Goal: Contribute content: Add original content to the website for others to see

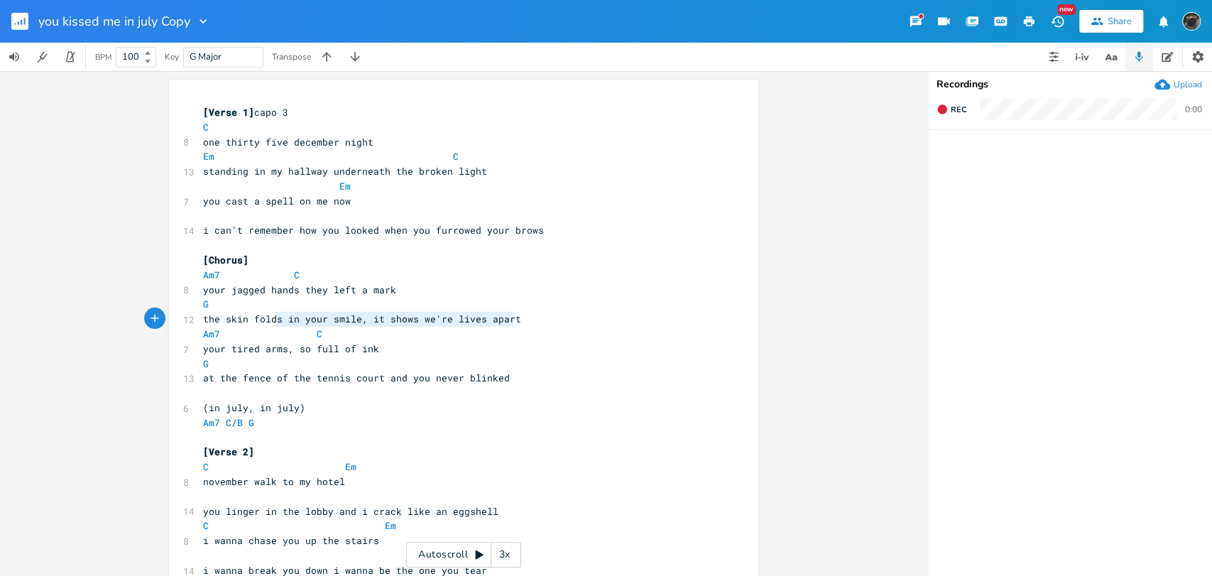
type textarea "A"
drag, startPoint x: 474, startPoint y: 315, endPoint x: 178, endPoint y: 320, distance: 295.4
click at [200, 320] on div "12 the skin folds in your smile, it shows we're lives apart" at bounding box center [456, 319] width 513 height 15
type textarea "in the dirt beneath the"
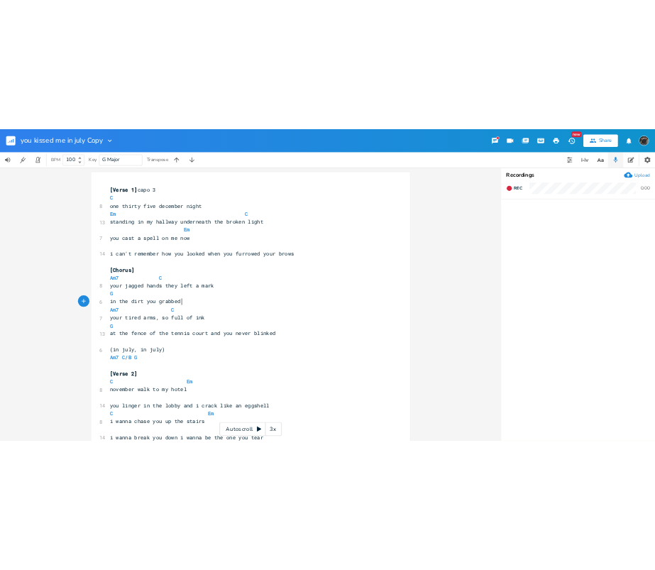
scroll to position [0, 70]
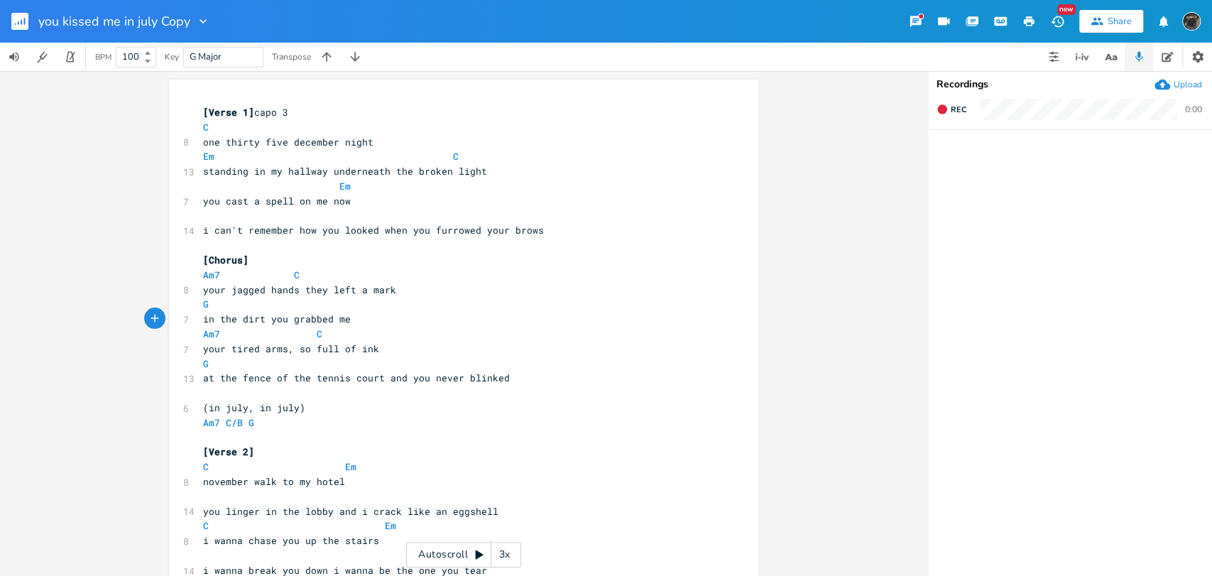
type textarea "you grabbed me"
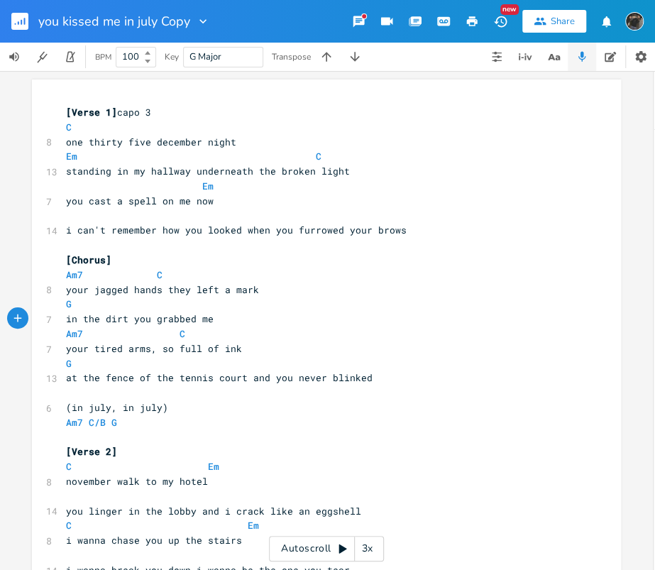
click at [476, 197] on pre "you cast a spell on me now" at bounding box center [319, 201] width 513 height 15
click at [227, 320] on pre "in the dirt you grabbed me" at bounding box center [319, 319] width 513 height 15
click at [228, 312] on pre "in the dirt you grabbed me" at bounding box center [319, 319] width 513 height 15
click at [66, 319] on span "in the dirt you grabbed me" at bounding box center [140, 318] width 148 height 13
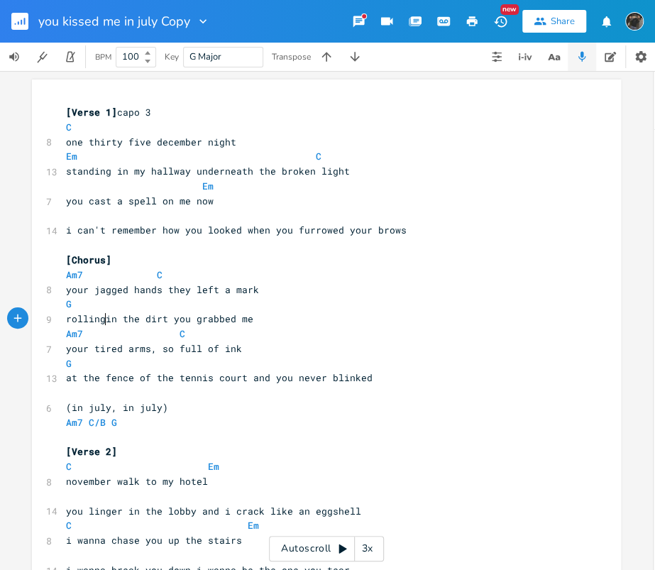
type textarea "rolling"
click at [273, 323] on pre "rolling in the dirt you grabbed me" at bounding box center [319, 319] width 513 height 15
type textarea "at"
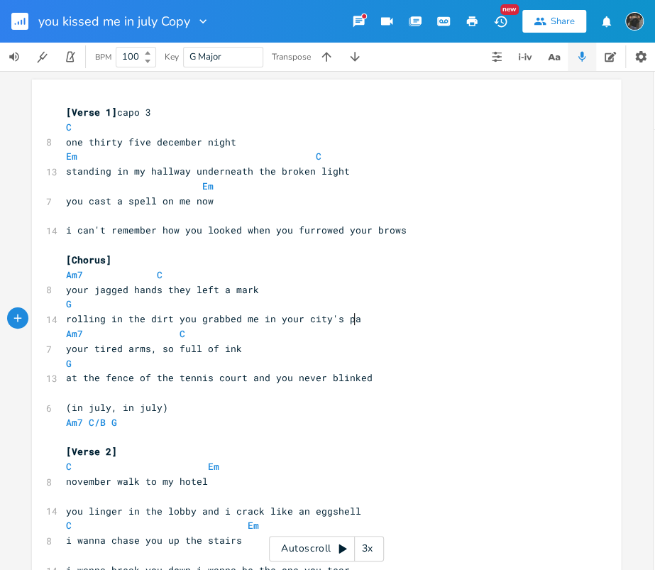
type textarea "in your city's park"
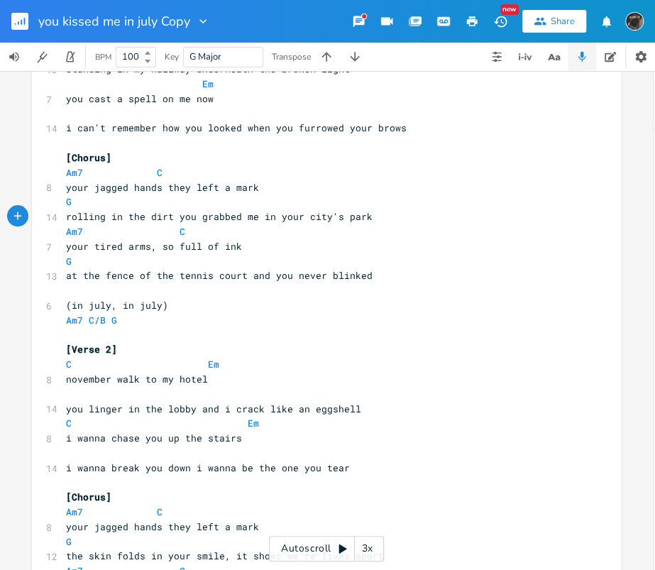
scroll to position [236, 0]
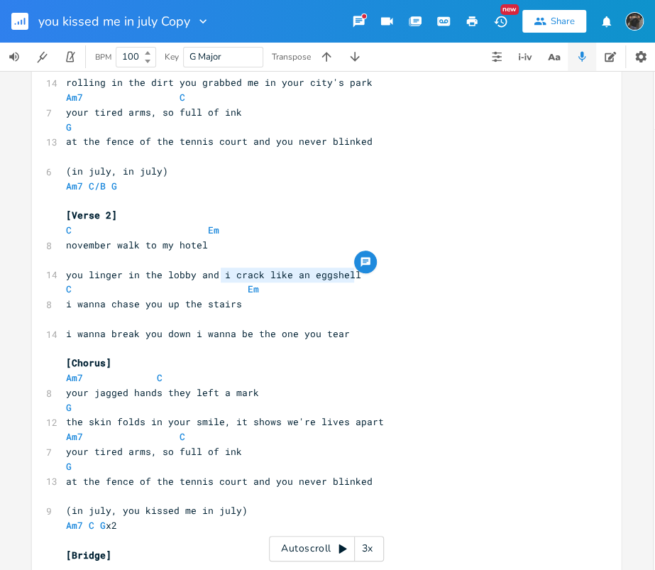
drag, startPoint x: 366, startPoint y: 268, endPoint x: 219, endPoint y: 273, distance: 147.0
click at [219, 273] on pre "you linger in the lobby and i crack like an eggshell" at bounding box center [319, 275] width 513 height 15
type textarea "you"
type textarea "and you"
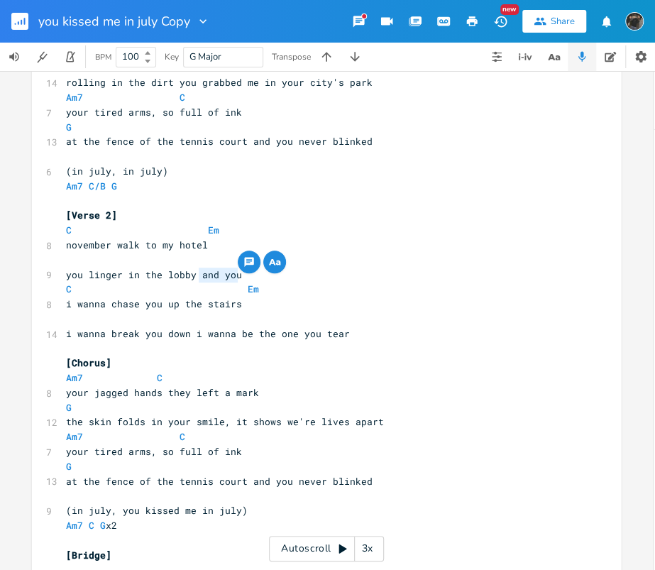
drag, startPoint x: 212, startPoint y: 285, endPoint x: 207, endPoint y: 303, distance: 18.4
click at [197, 280] on pre "you linger in the lobby and you" at bounding box center [319, 275] width 513 height 15
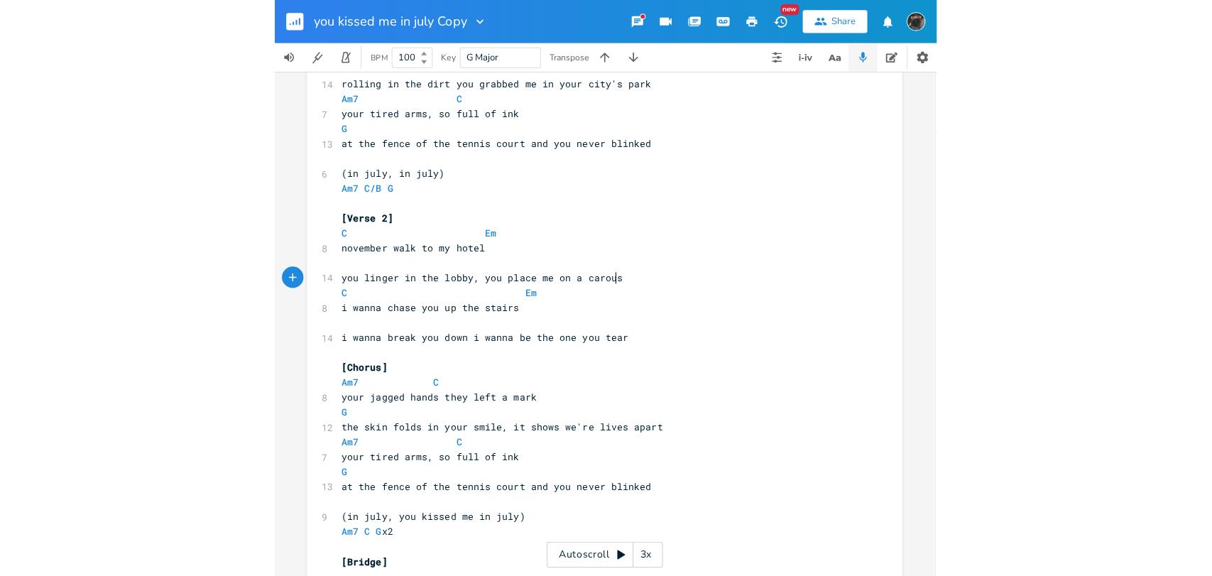
scroll to position [0, 119]
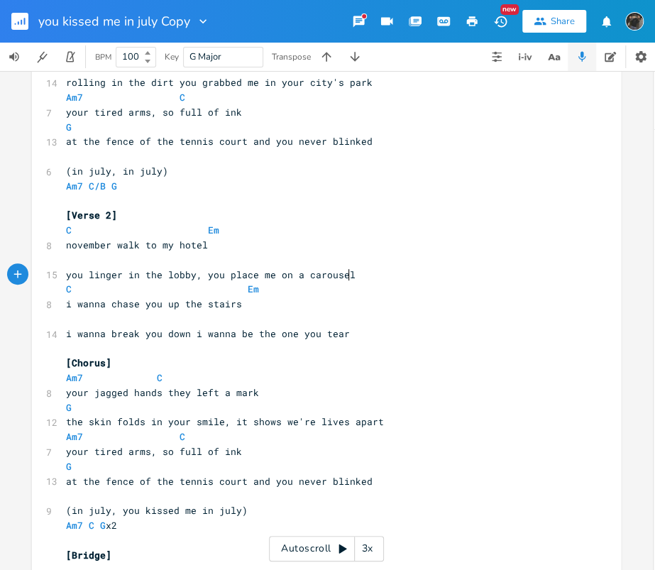
type textarea ", you place me on a carousel"
